Goal: Find specific page/section: Find specific page/section

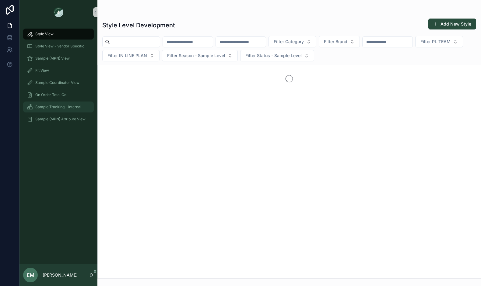
click at [50, 106] on span "Sample Tracking - Internal" at bounding box center [58, 107] width 46 height 5
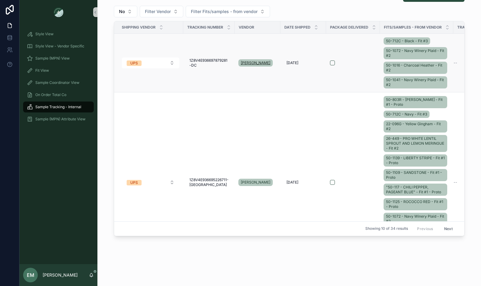
click at [246, 61] on span "[PERSON_NAME]" at bounding box center [256, 63] width 30 height 5
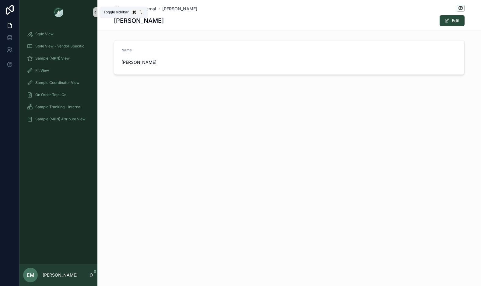
click at [95, 12] on icon "scrollable content" at bounding box center [95, 12] width 1 height 2
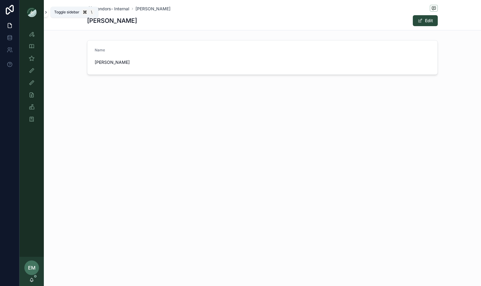
click at [44, 15] on button "scrollable content" at bounding box center [46, 12] width 4 height 10
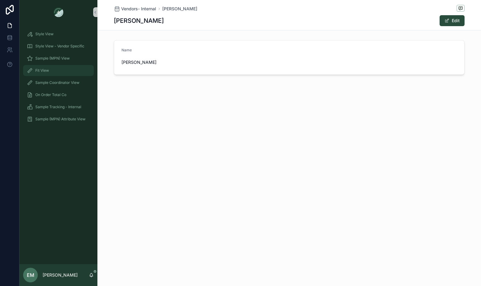
click at [51, 66] on div "Fit View" at bounding box center [58, 71] width 63 height 10
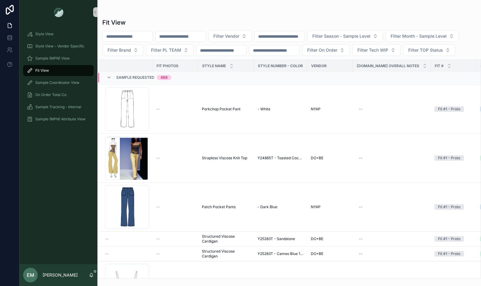
scroll to position [513, 0]
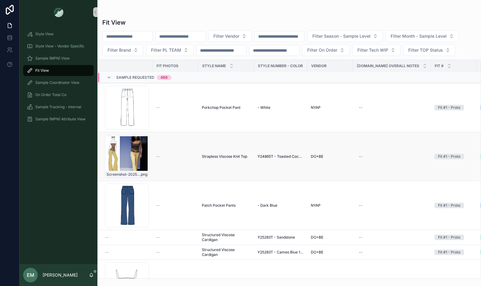
click at [136, 149] on div "Screenshot-2025-08-27-at-4.32.34-PM .png" at bounding box center [127, 157] width 44 height 44
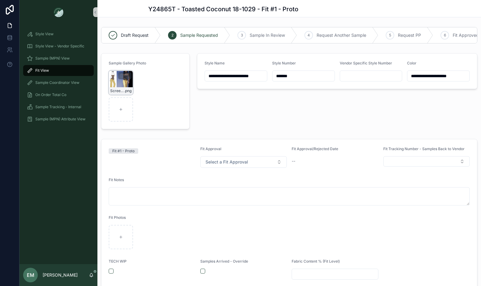
click at [113, 80] on div "Screenshot-2025-08-27-at-4.32.34-PM .png" at bounding box center [121, 83] width 24 height 24
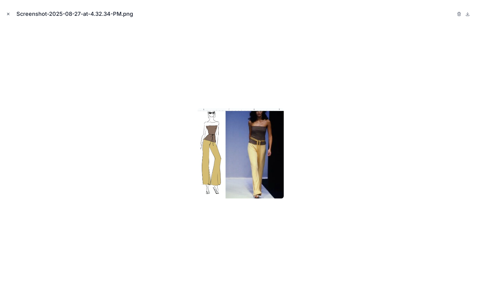
click at [8, 16] on icon "Close modal" at bounding box center [8, 14] width 4 height 4
